Goal: Navigation & Orientation: Find specific page/section

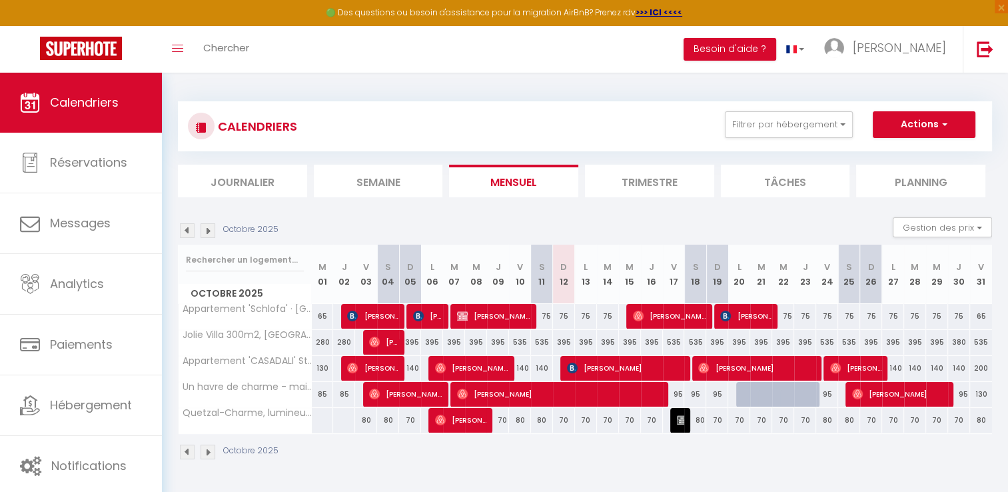
click at [189, 230] on img at bounding box center [187, 230] width 15 height 15
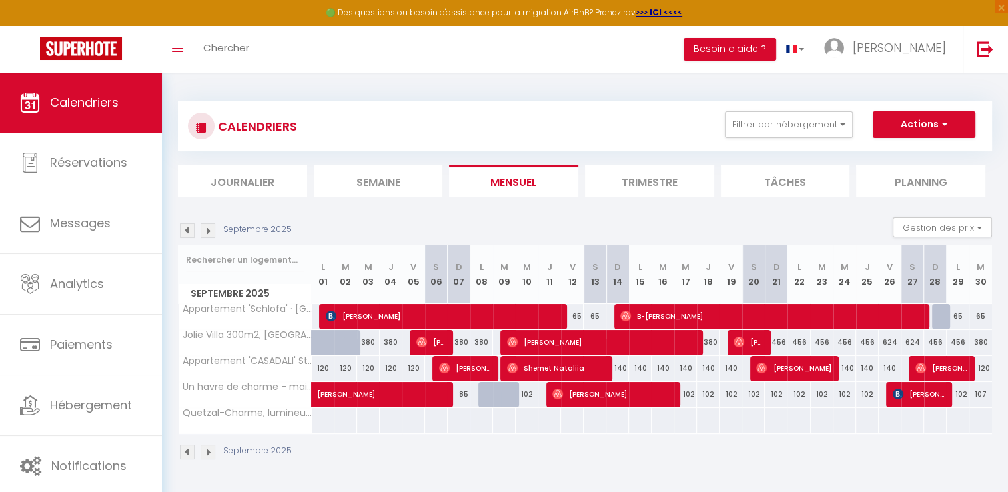
click at [208, 229] on img at bounding box center [207, 230] width 15 height 15
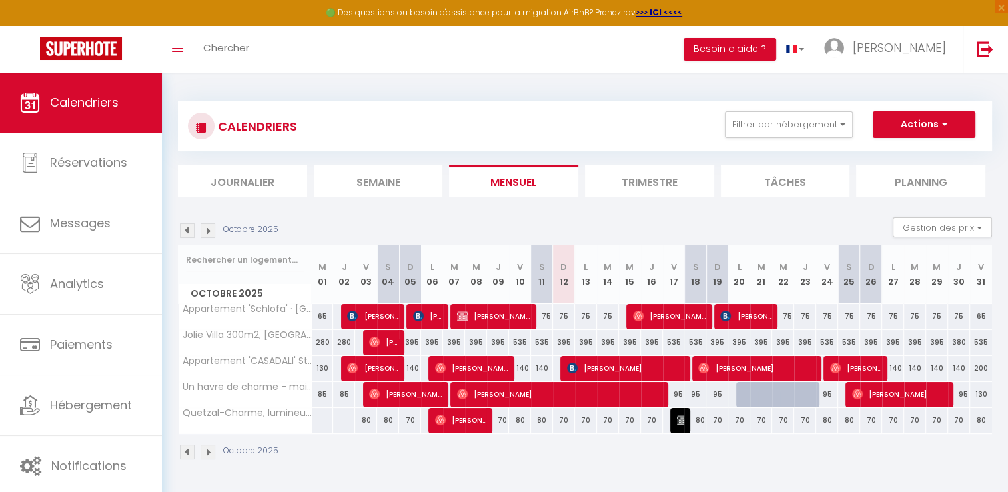
click at [208, 229] on img at bounding box center [207, 230] width 15 height 15
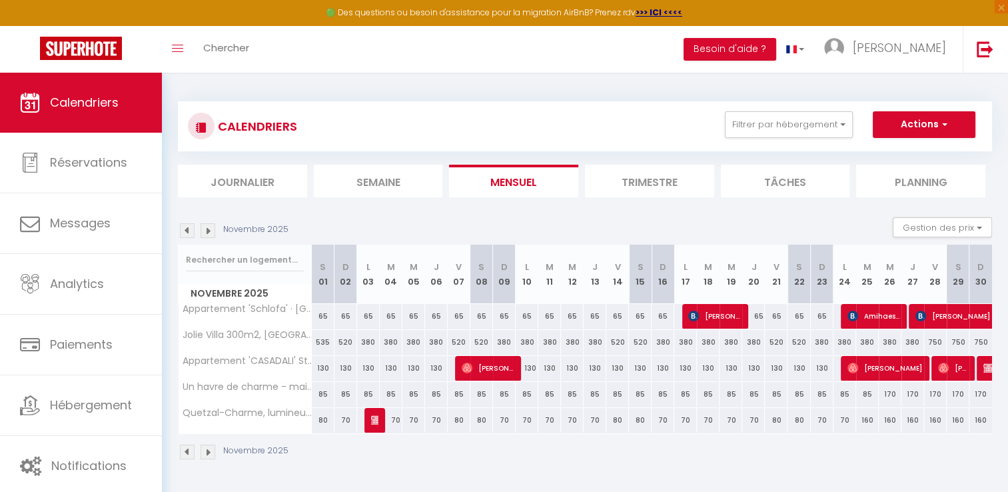
click at [208, 229] on img at bounding box center [207, 230] width 15 height 15
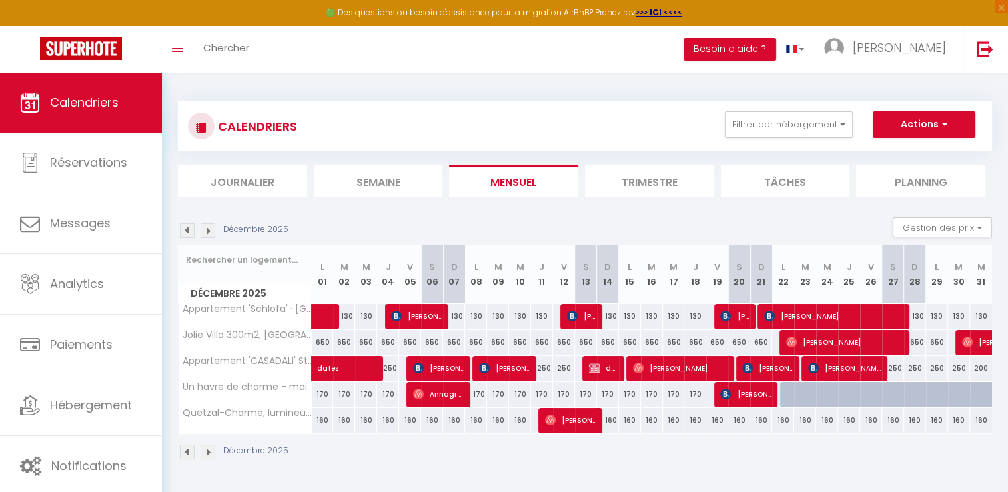
click at [190, 228] on img at bounding box center [187, 230] width 15 height 15
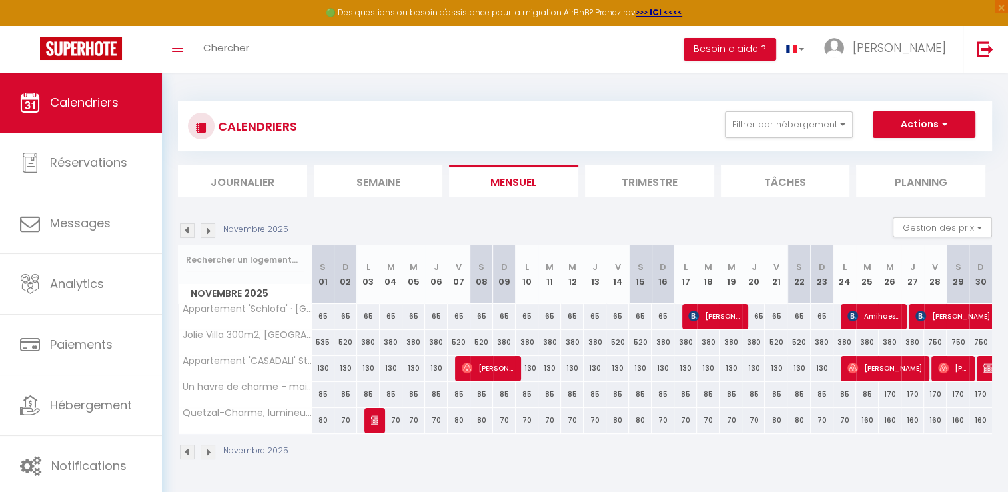
click at [190, 228] on img at bounding box center [187, 230] width 15 height 15
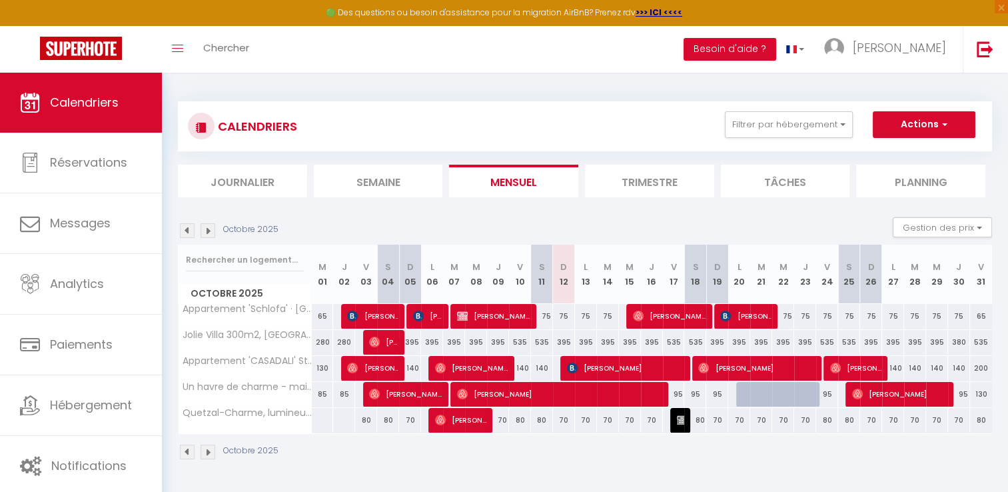
click at [190, 228] on img at bounding box center [187, 230] width 15 height 15
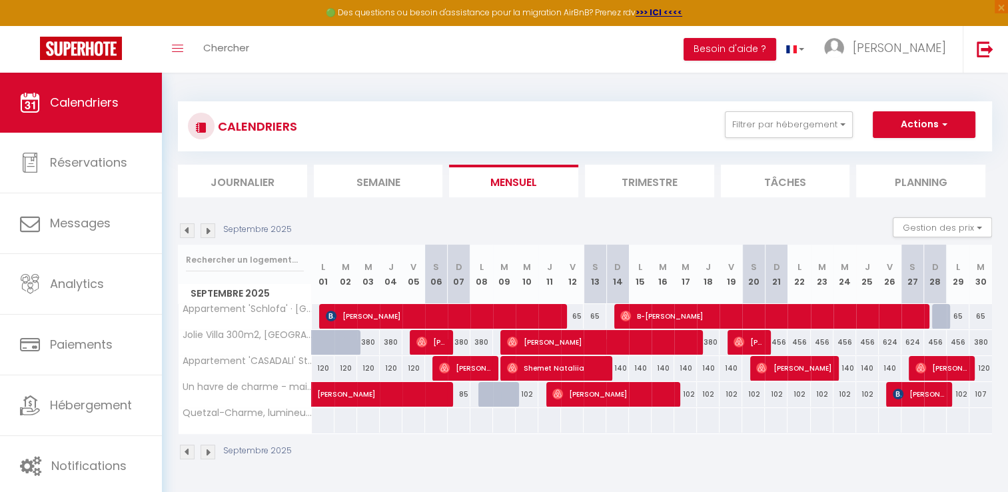
click at [190, 228] on img at bounding box center [187, 230] width 15 height 15
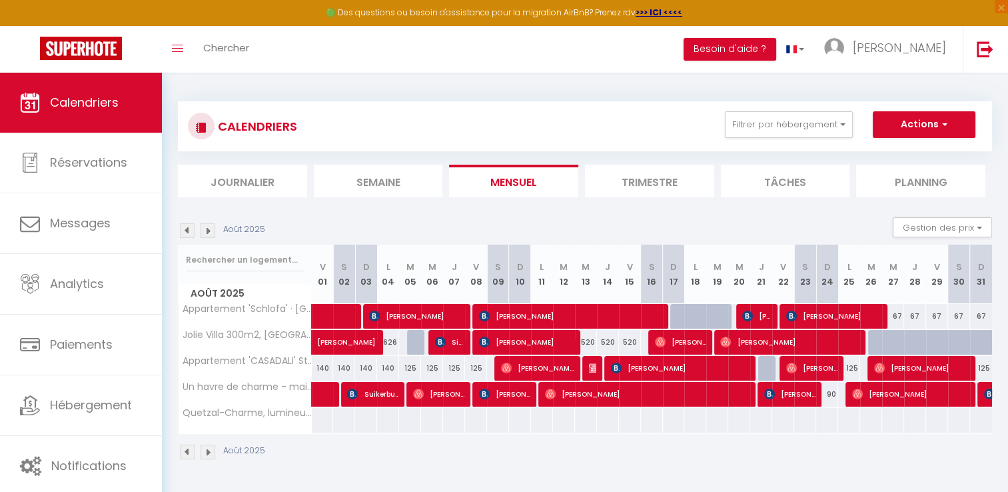
click at [190, 228] on img at bounding box center [187, 230] width 15 height 15
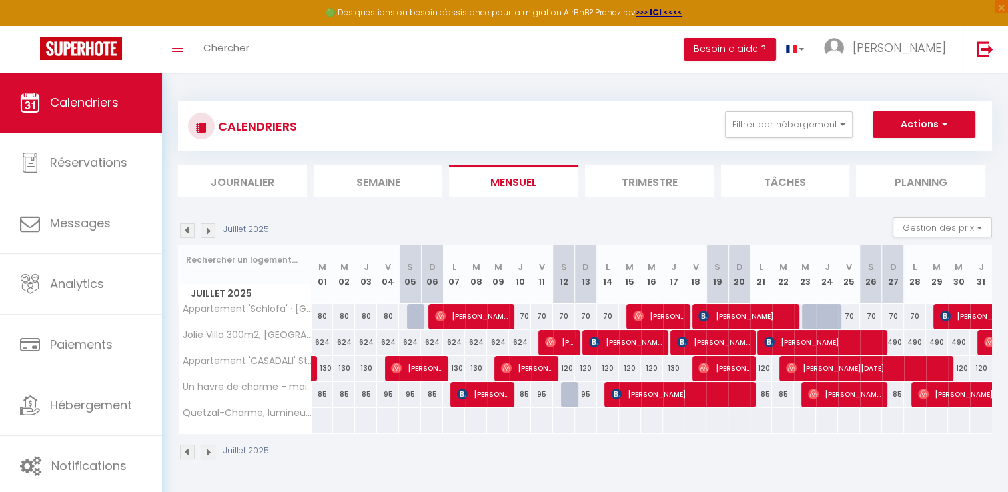
click at [190, 228] on img at bounding box center [187, 230] width 15 height 15
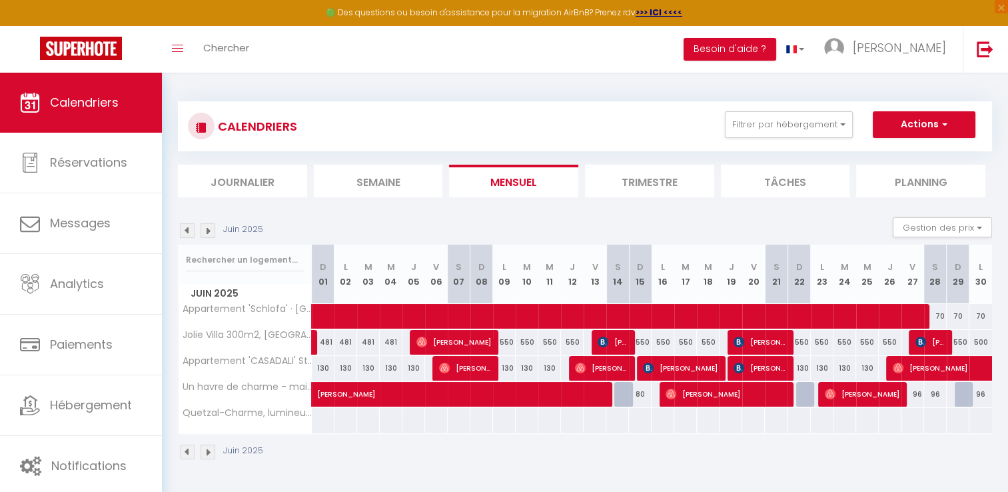
click at [190, 228] on img at bounding box center [187, 230] width 15 height 15
